Goal: Ask a question: Seek information or help from site administrators or community

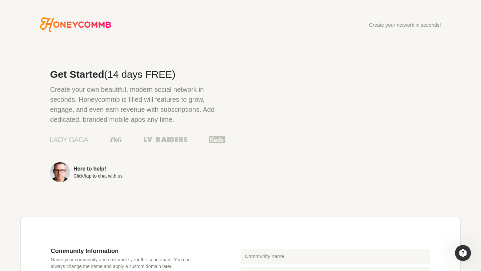
scroll to position [1, 0]
click at [105, 26] on icon "Honeycommb" at bounding box center [75, 24] width 71 height 15
click at [459, 254] on img "Open Intercom Messenger" at bounding box center [462, 253] width 9 height 9
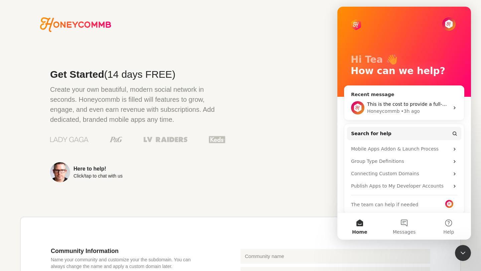
click at [404, 114] on div "• 3h ago" at bounding box center [409, 111] width 19 height 7
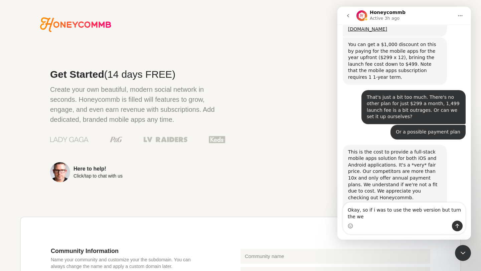
scroll to position [362, 0]
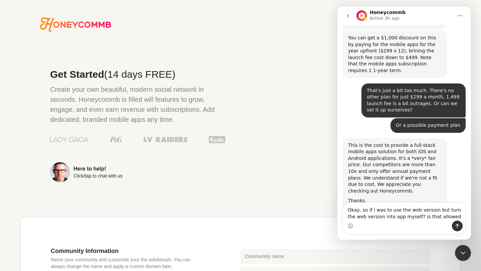
type textarea "Okay, so if i was to use the web version but turn the web version into app myse…"
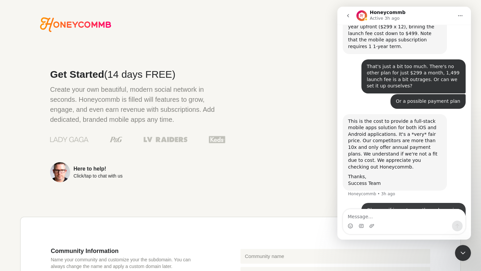
scroll to position [388, 0]
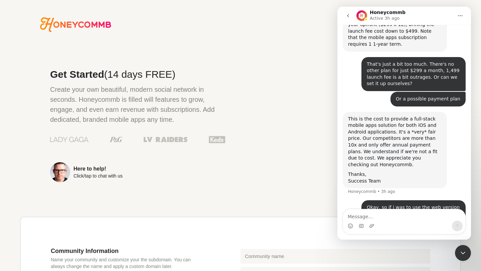
click at [384, 204] on div "Okay, so if i was to use the web version but turn the web version into app myse…" at bounding box center [412, 214] width 93 height 20
copy div "Okay, so if i was to use the web version but turn the web version into app myse…"
click at [290, 49] on div "Create your network in seconds! Get Started (14 days FREE) Create your own beau…" at bounding box center [240, 266] width 481 height 498
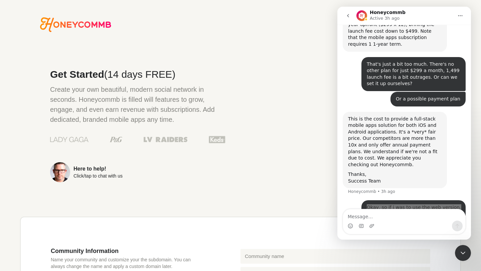
click at [290, 49] on div "Create your network in seconds! Get Started (14 days FREE) Create your own beau…" at bounding box center [240, 266] width 481 height 498
